Goal: Task Accomplishment & Management: Complete application form

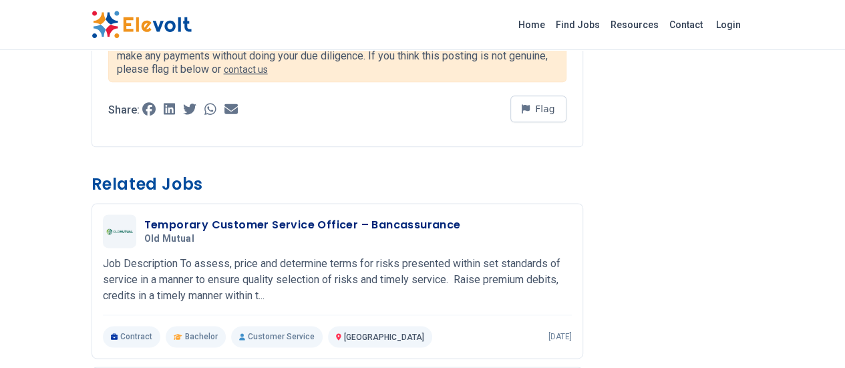
scroll to position [795, 0]
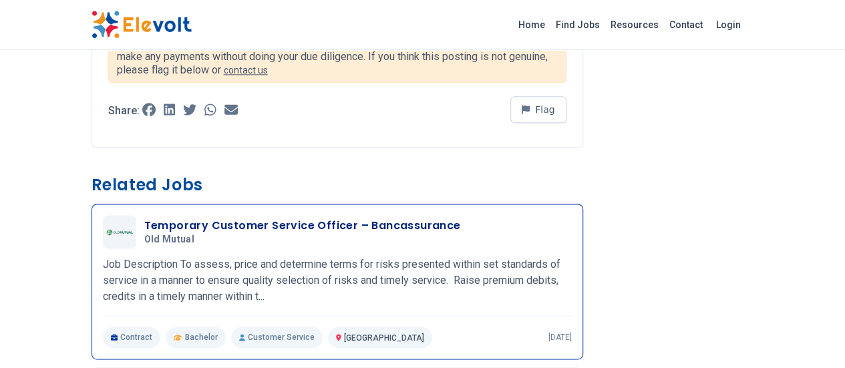
click at [302, 234] on h5 "Old Mutual" at bounding box center [299, 240] width 311 height 12
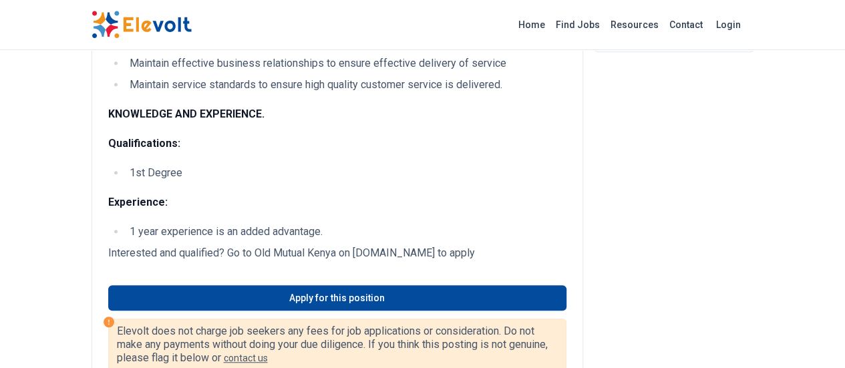
scroll to position [351, 0]
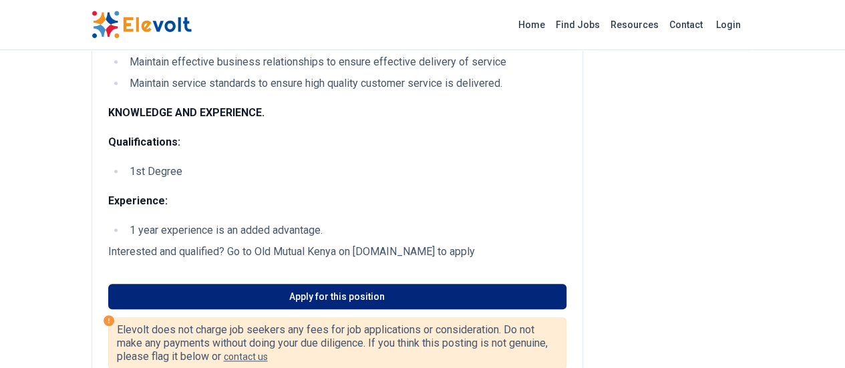
click at [363, 294] on link "Apply for this position" at bounding box center [337, 296] width 458 height 25
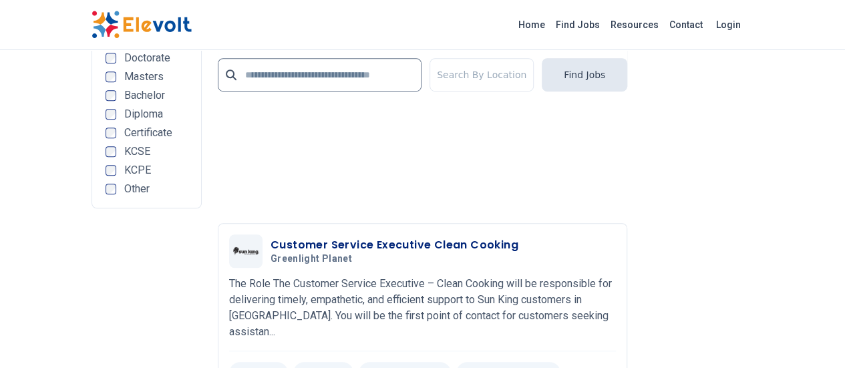
scroll to position [3218, 0]
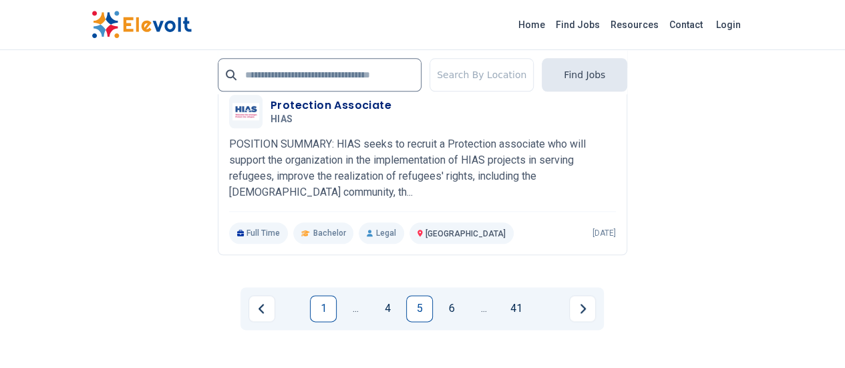
click at [322, 295] on link "1" at bounding box center [323, 308] width 27 height 27
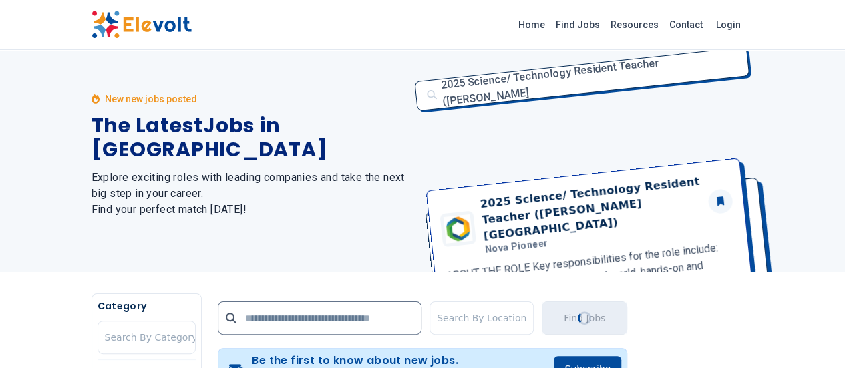
scroll to position [0, 0]
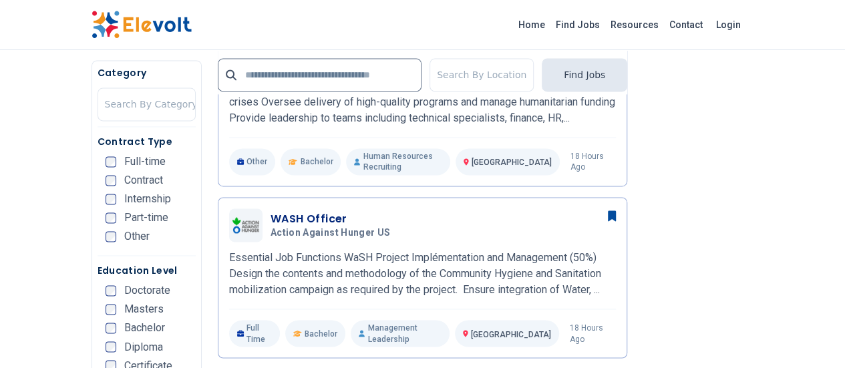
scroll to position [907, 0]
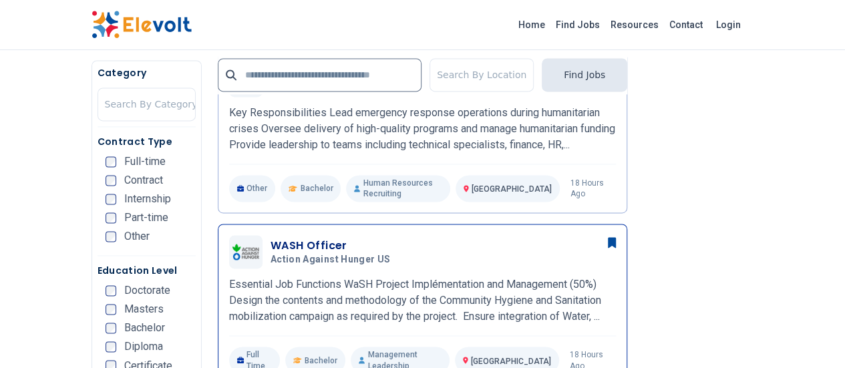
click at [511, 238] on div "WASH Officer Action Against Hunger US 08/11/2025 09/10/2025" at bounding box center [442, 252] width 345 height 28
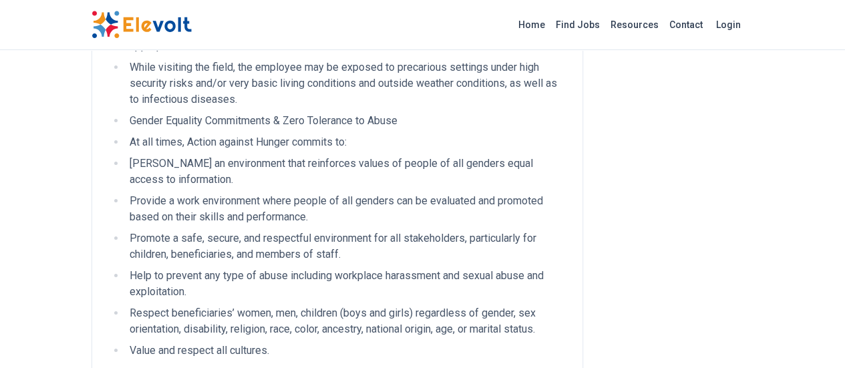
scroll to position [2169, 0]
